Goal: Task Accomplishment & Management: Manage account settings

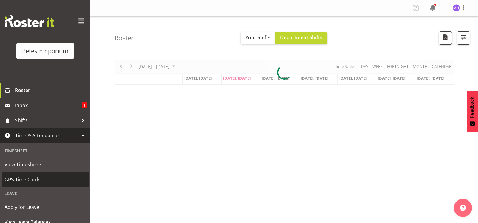
click at [35, 181] on span "GPS Time Clock" at bounding box center [45, 179] width 81 height 9
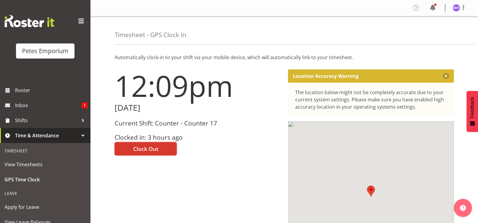
drag, startPoint x: 147, startPoint y: 148, endPoint x: 184, endPoint y: 129, distance: 42.0
click at [148, 147] on span "Clock Out" at bounding box center [145, 149] width 25 height 8
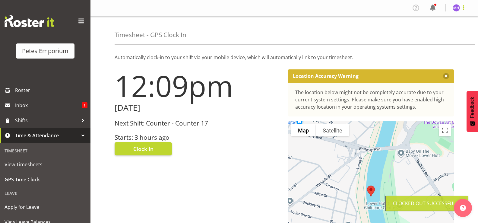
click at [462, 8] on span at bounding box center [463, 7] width 7 height 7
click at [450, 33] on link "Log Out" at bounding box center [439, 31] width 58 height 11
